Goal: Navigation & Orientation: Find specific page/section

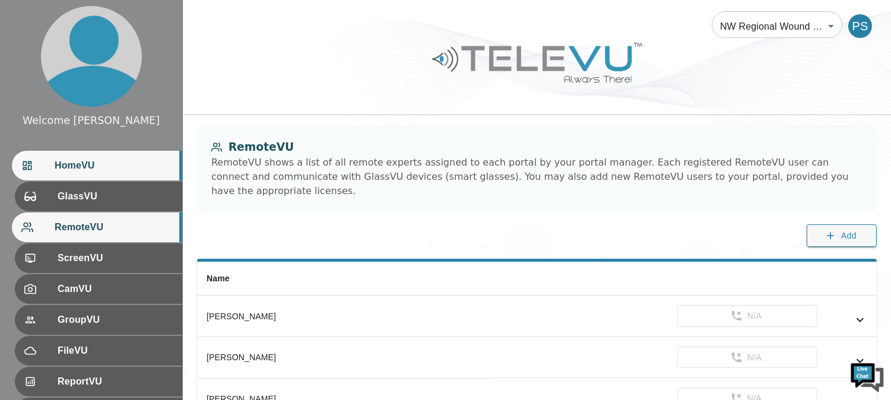
click at [62, 169] on span "HomeVU" at bounding box center [114, 165] width 118 height 14
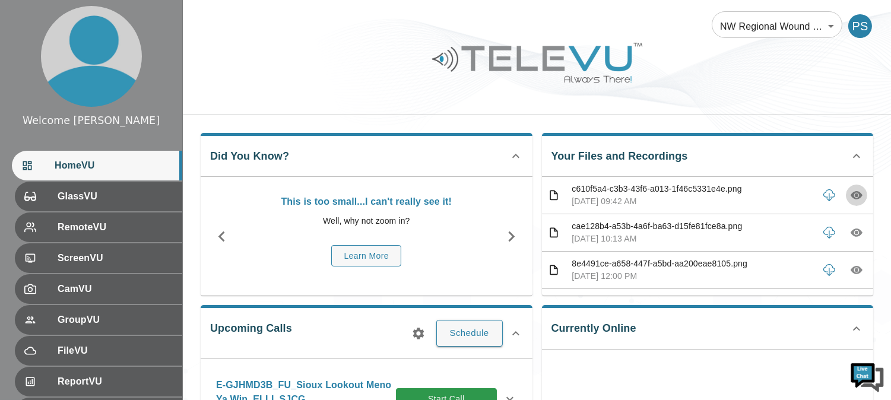
click at [850, 195] on icon "button" at bounding box center [856, 196] width 12 height 8
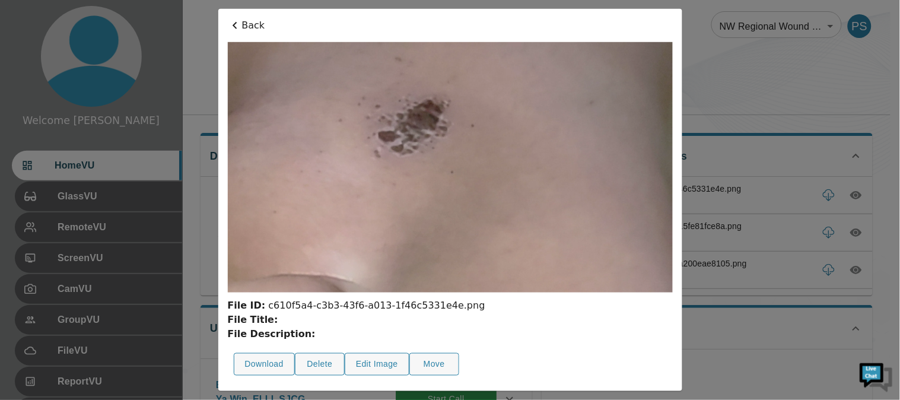
click at [252, 24] on p "Back" at bounding box center [450, 25] width 445 height 14
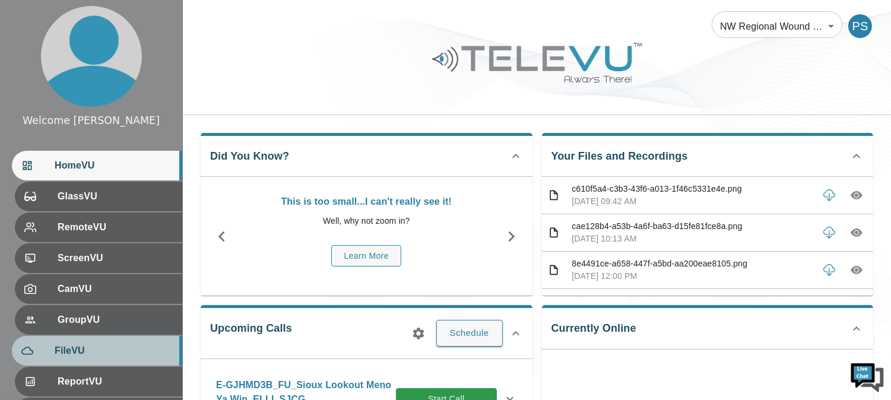
click at [61, 342] on div "FileVU" at bounding box center [97, 351] width 170 height 30
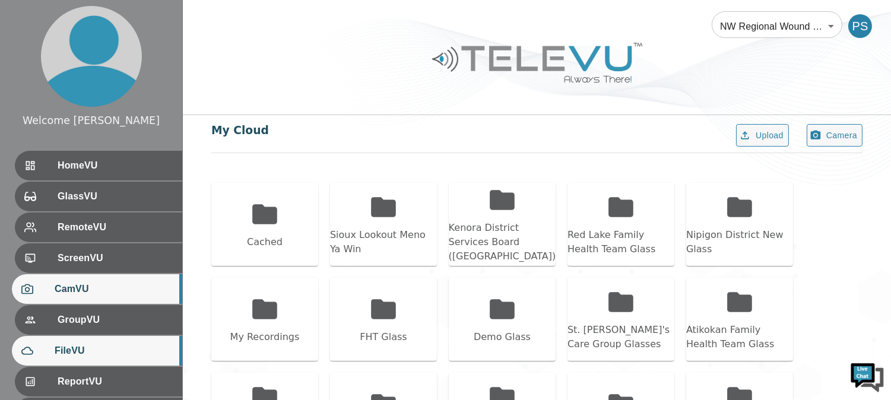
click at [89, 287] on span "CamVU" at bounding box center [114, 289] width 118 height 14
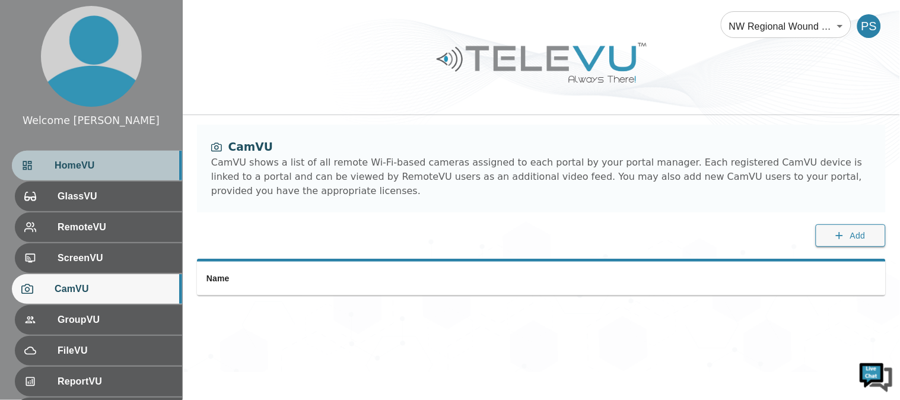
click at [125, 161] on span "HomeVU" at bounding box center [114, 165] width 118 height 14
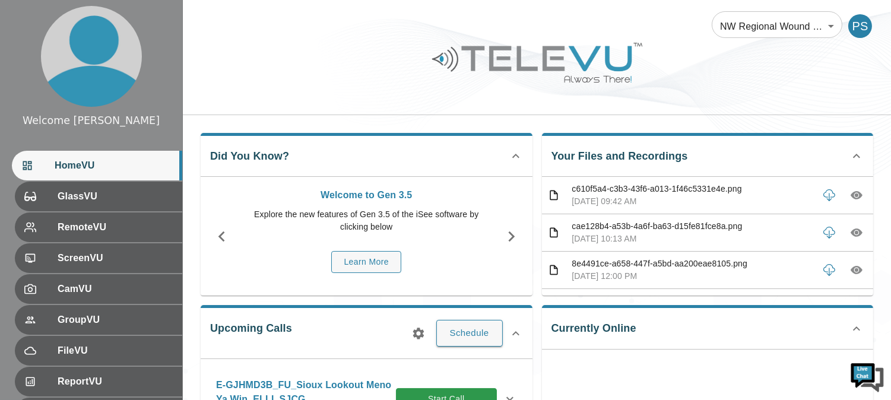
click at [378, 72] on div at bounding box center [537, 71] width 708 height 67
